Goal: Book appointment/travel/reservation

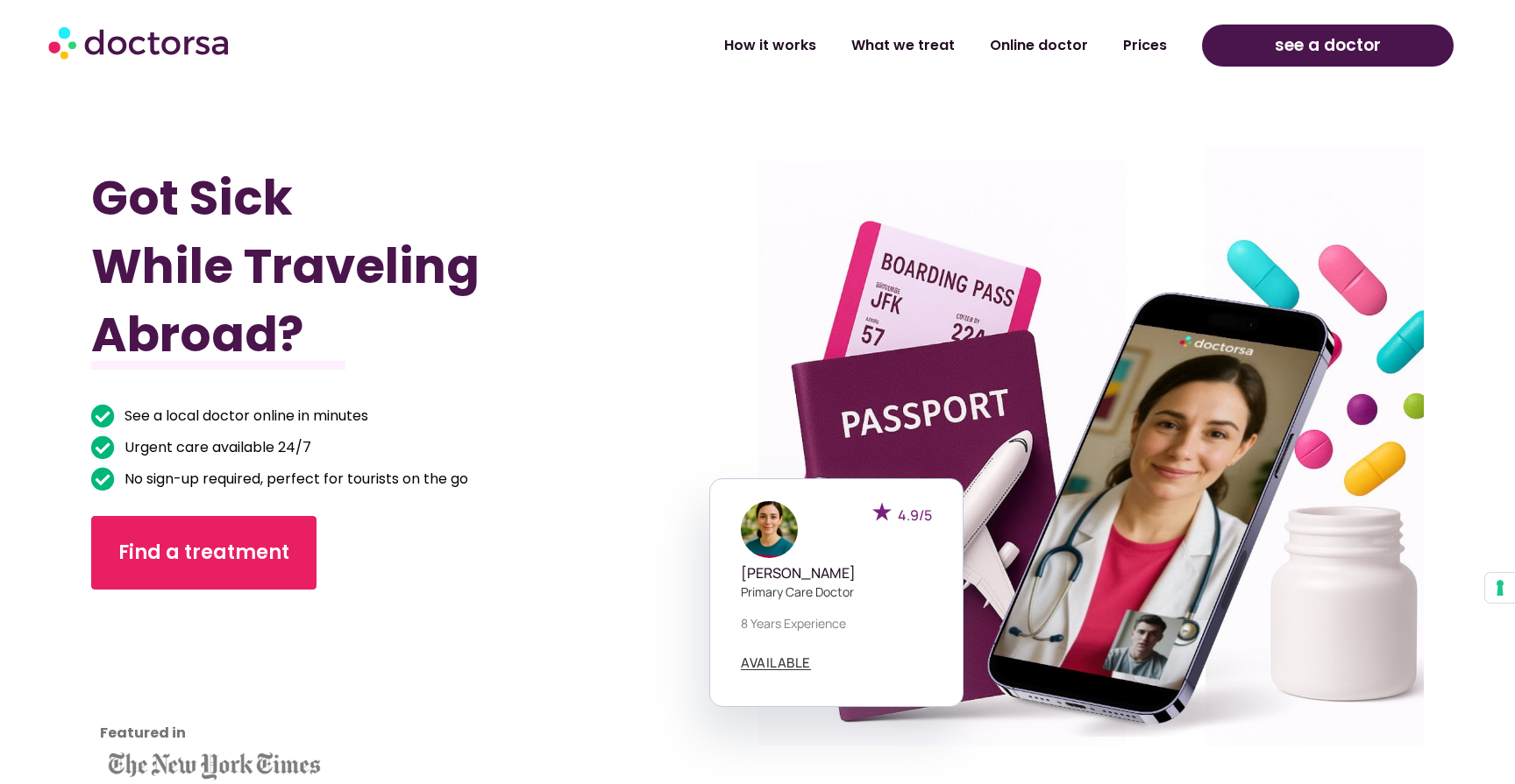
scroll to position [736, 0]
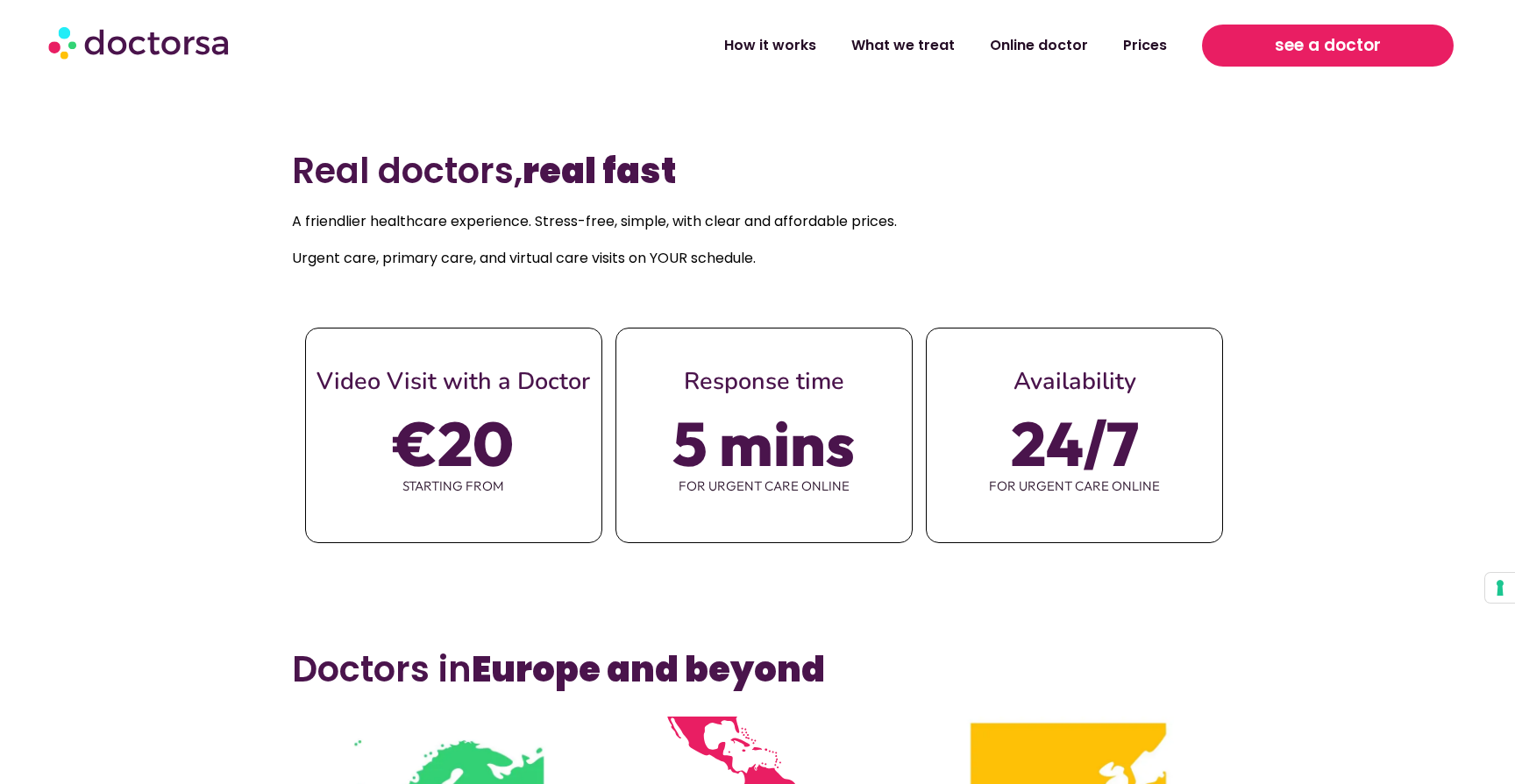
click at [1273, 50] on link "see a doctor" at bounding box center [1327, 46] width 251 height 42
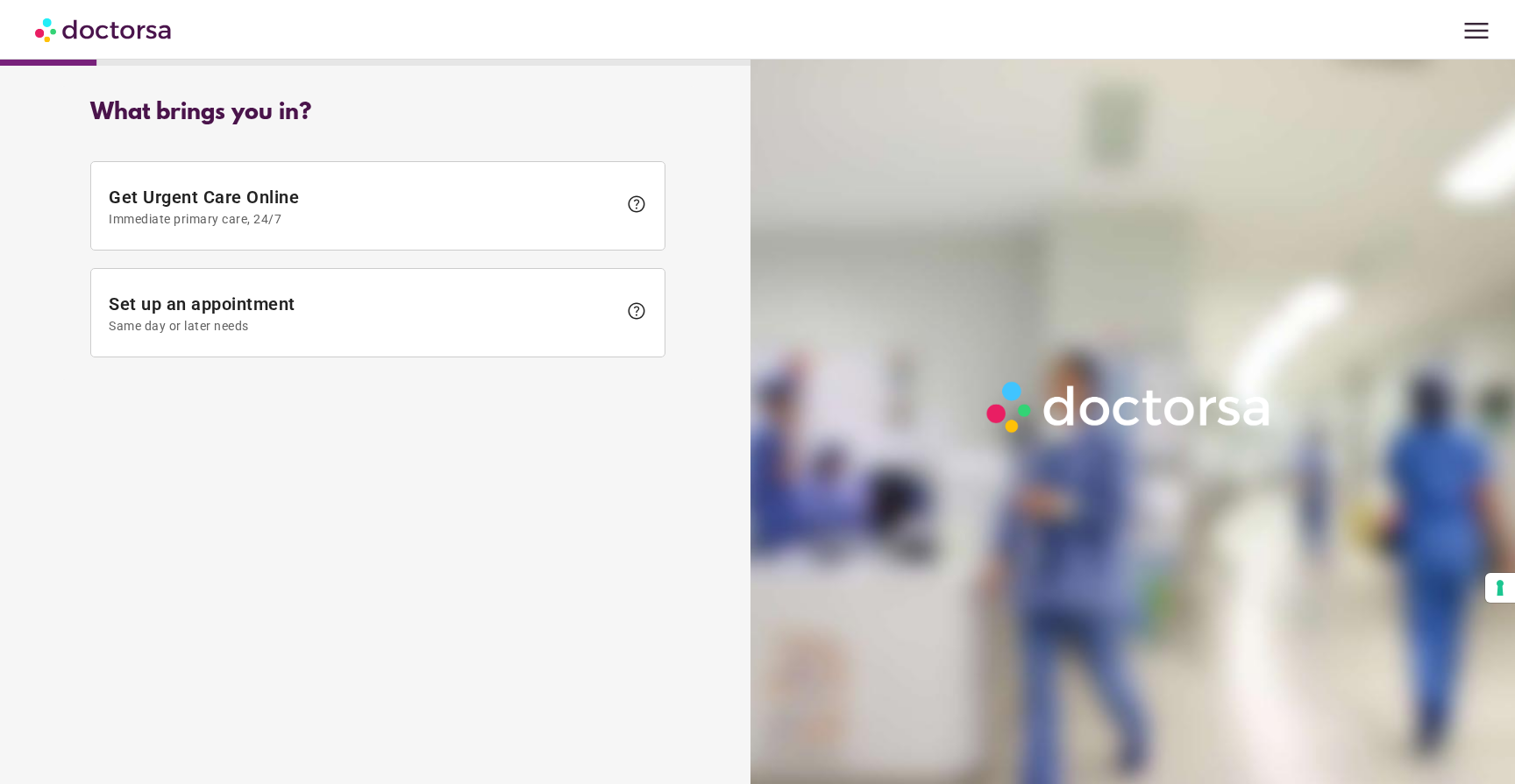
click at [1477, 36] on span "menu" at bounding box center [1476, 31] width 34 height 34
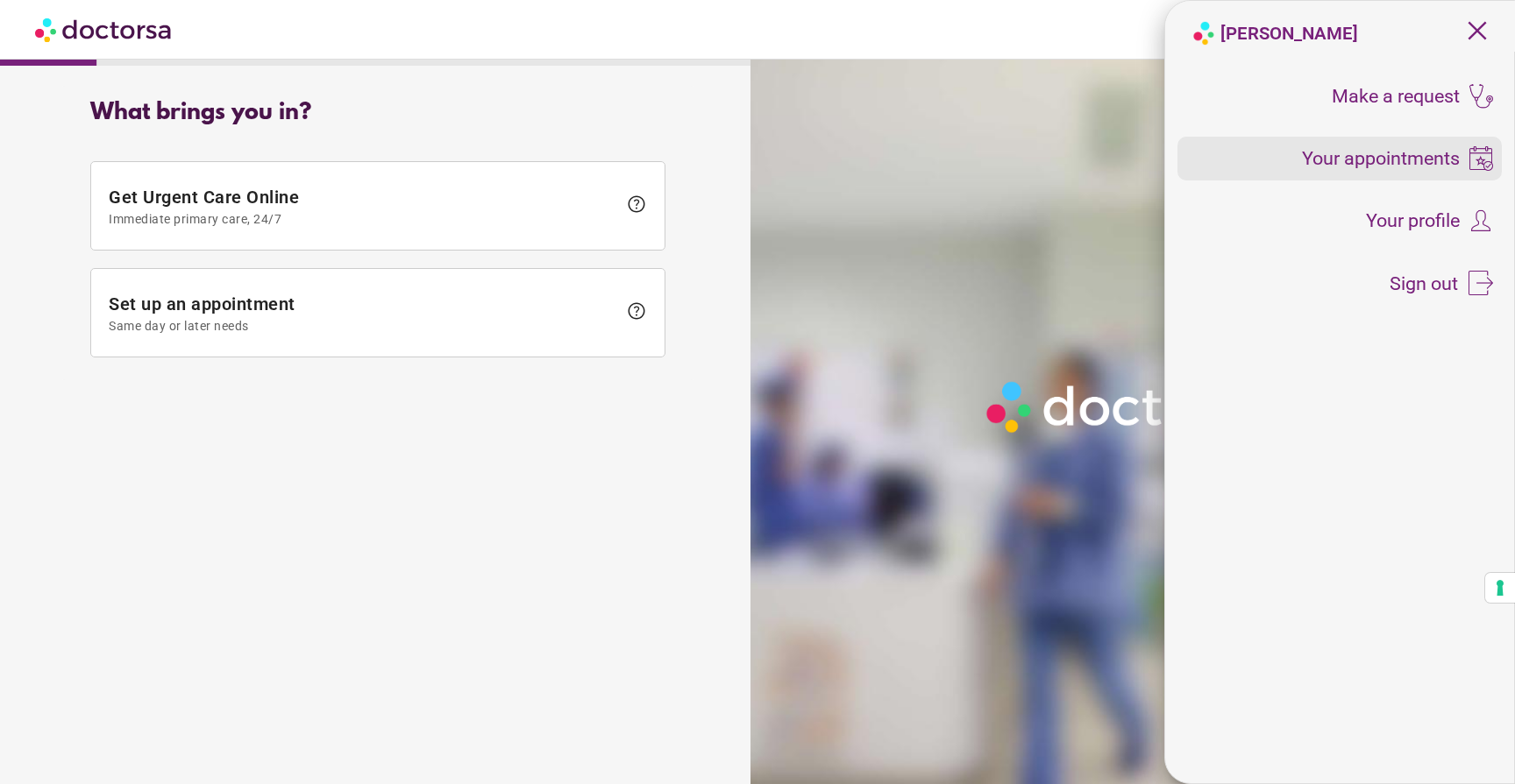
click at [1389, 160] on span "Your appointments" at bounding box center [1381, 159] width 158 height 19
